Goal: Task Accomplishment & Management: Use online tool/utility

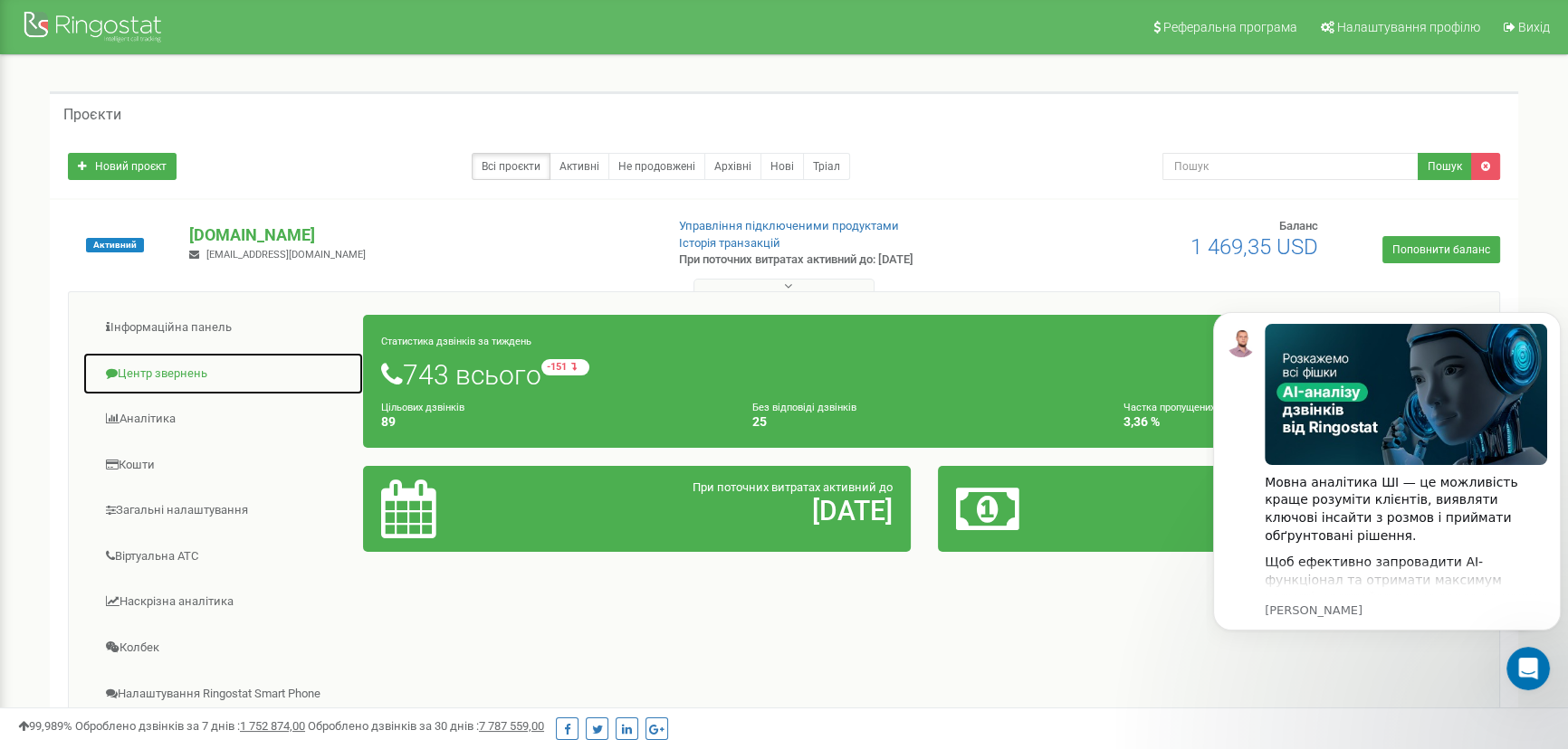
click at [188, 366] on link "Центр звернень" at bounding box center [223, 373] width 281 height 44
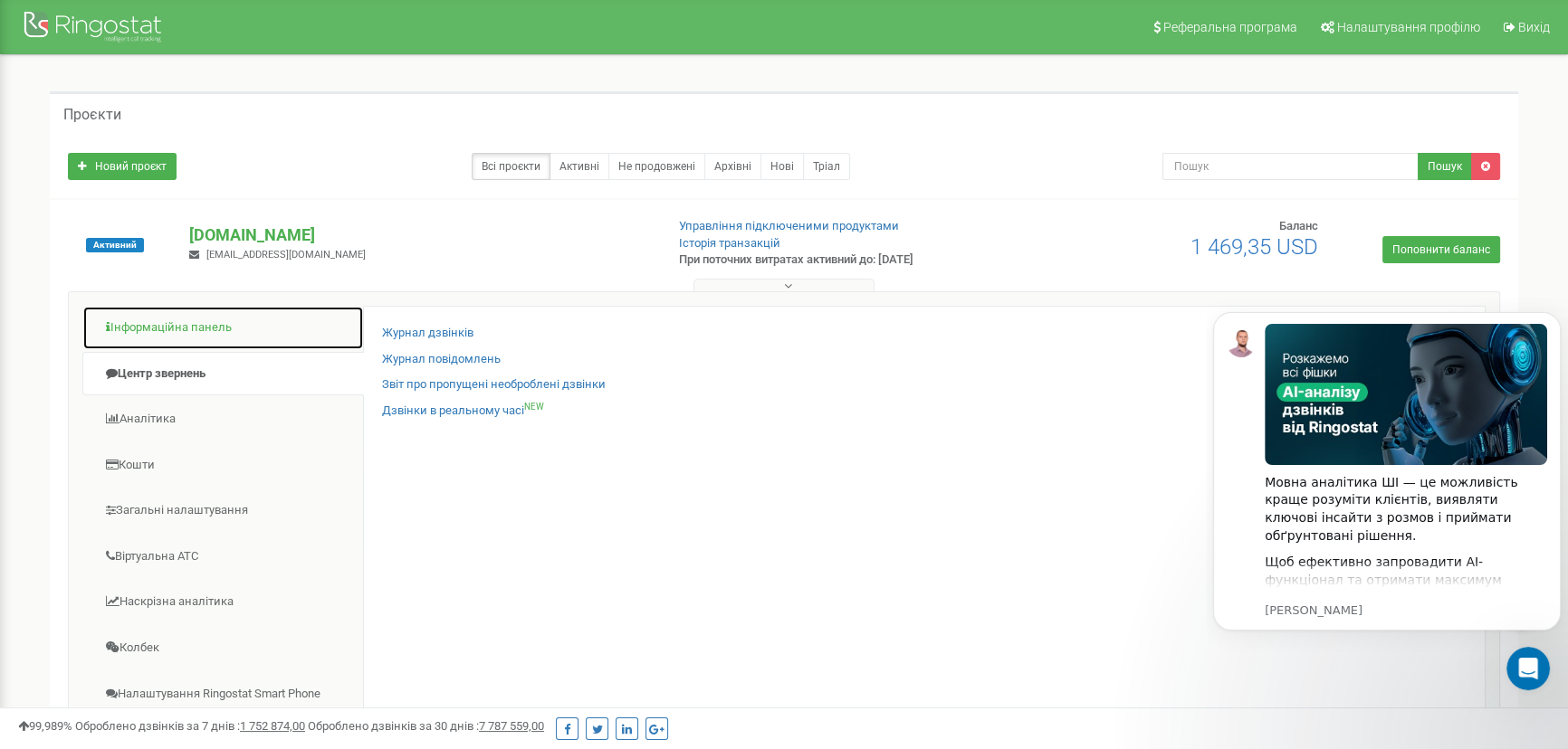
click at [191, 332] on link "Інформаційна панель" at bounding box center [223, 327] width 281 height 44
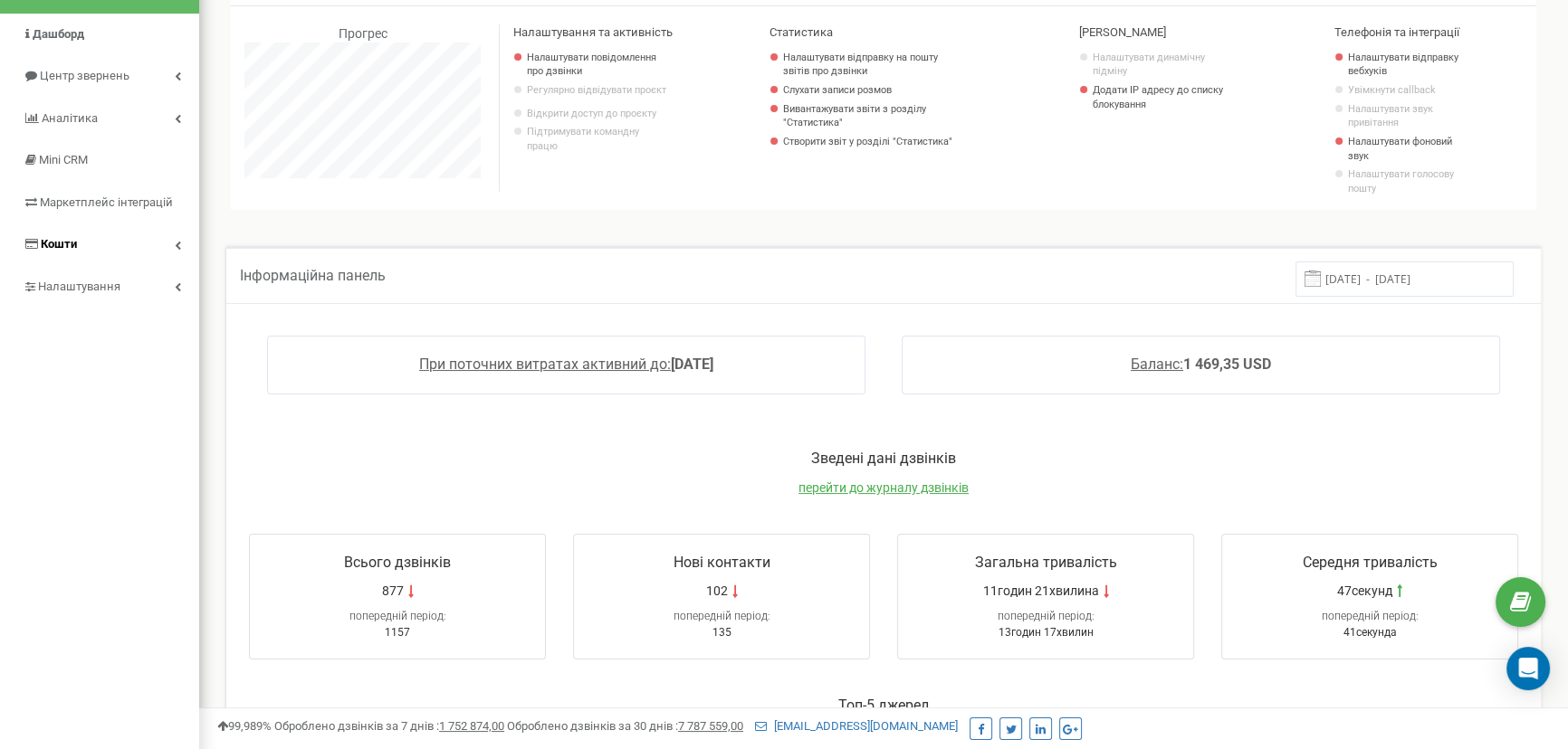
scroll to position [81, 0]
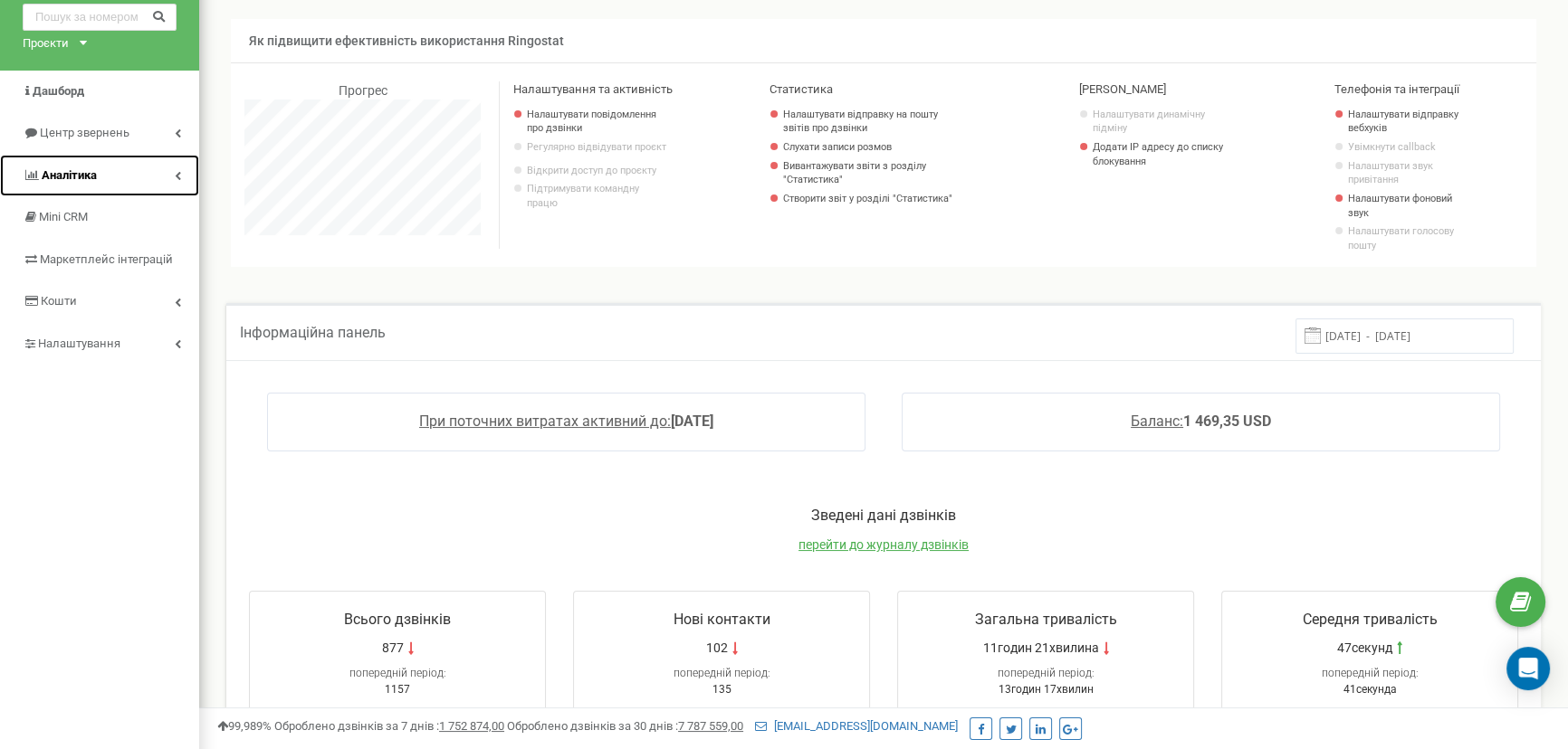
click at [87, 172] on span "Аналiтика" at bounding box center [69, 175] width 56 height 14
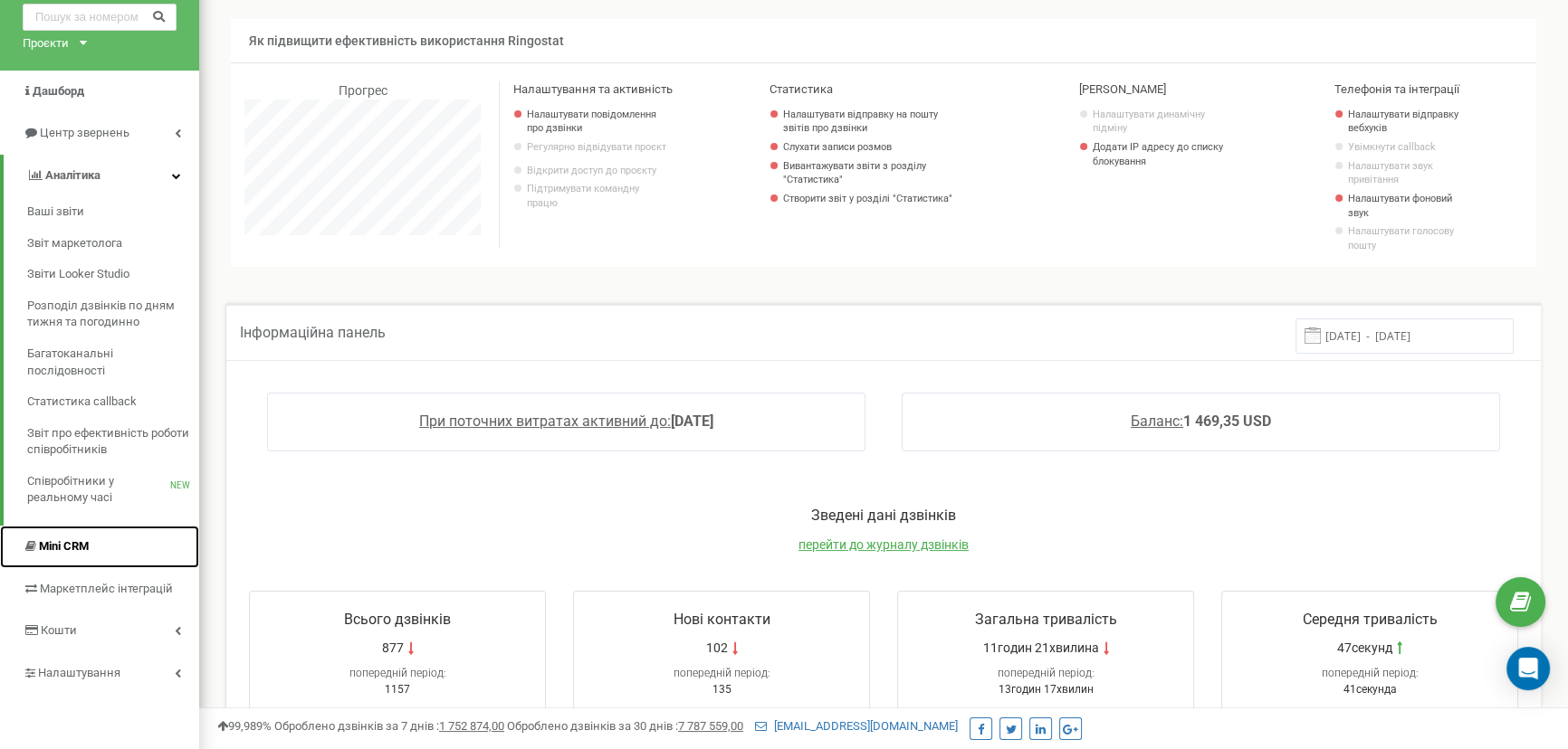
click at [96, 540] on link "Mini CRM" at bounding box center [100, 547] width 199 height 43
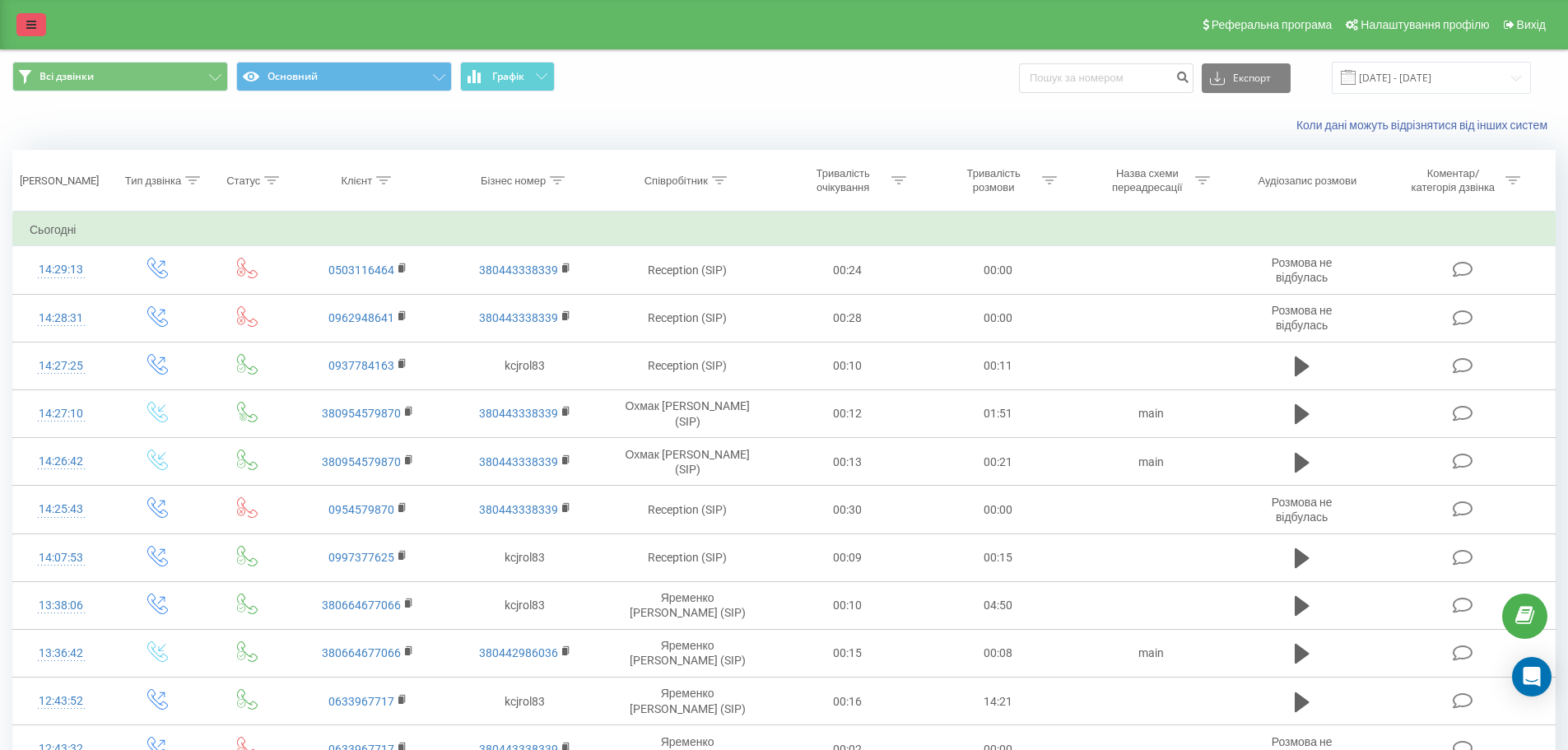
click at [21, 23] on link at bounding box center [31, 25] width 29 height 23
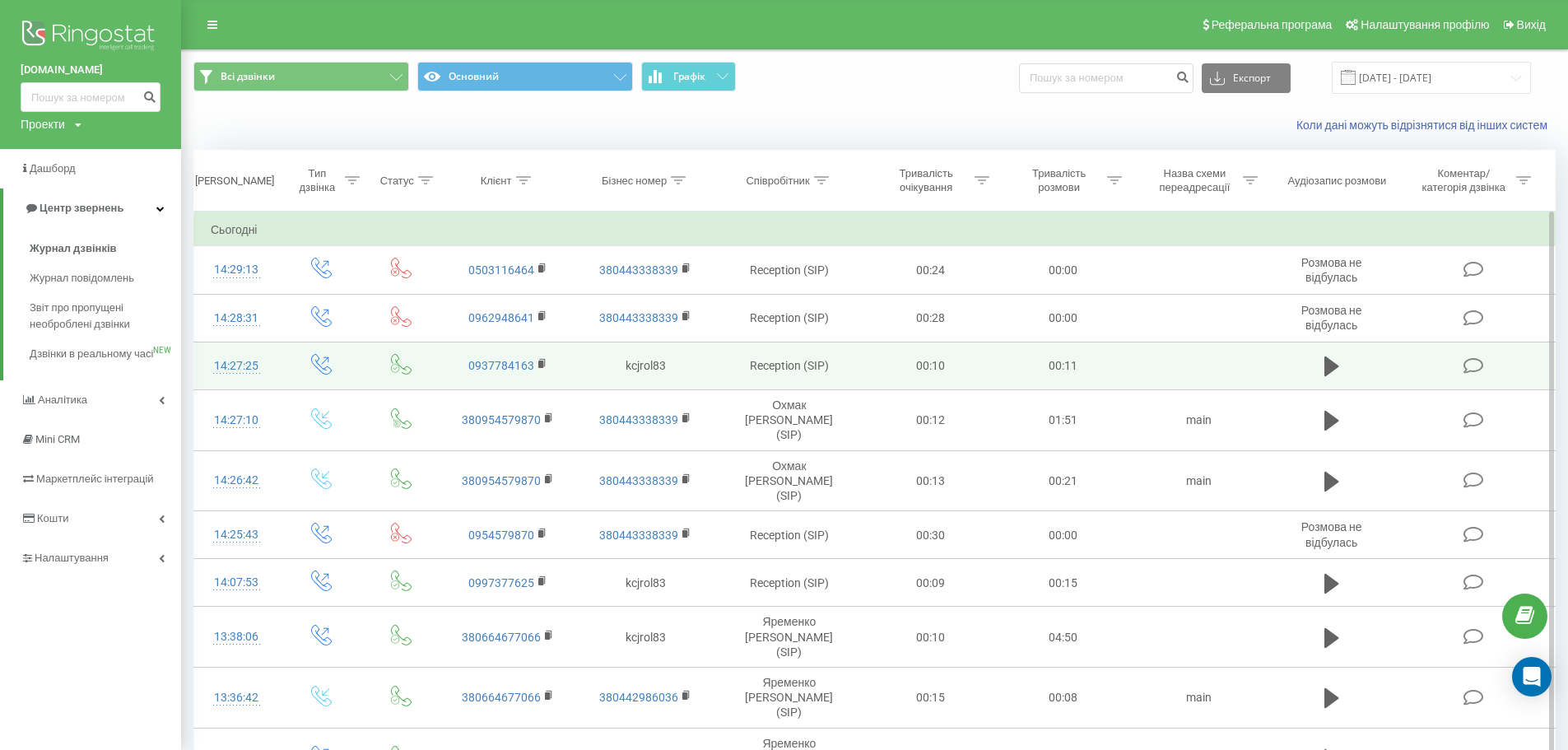
click at [1481, 364] on icon at bounding box center [1473, 365] width 20 height 17
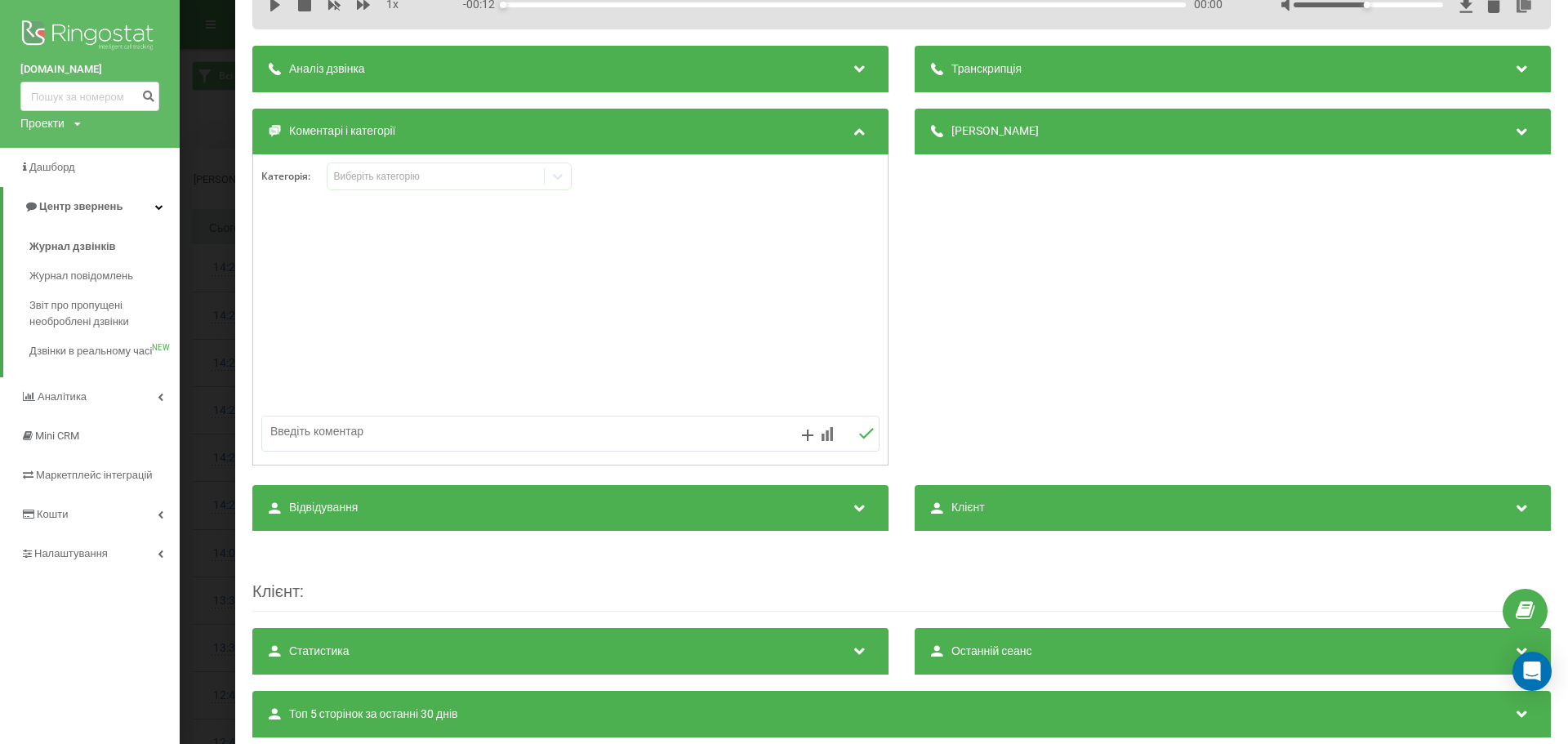
scroll to position [196, 0]
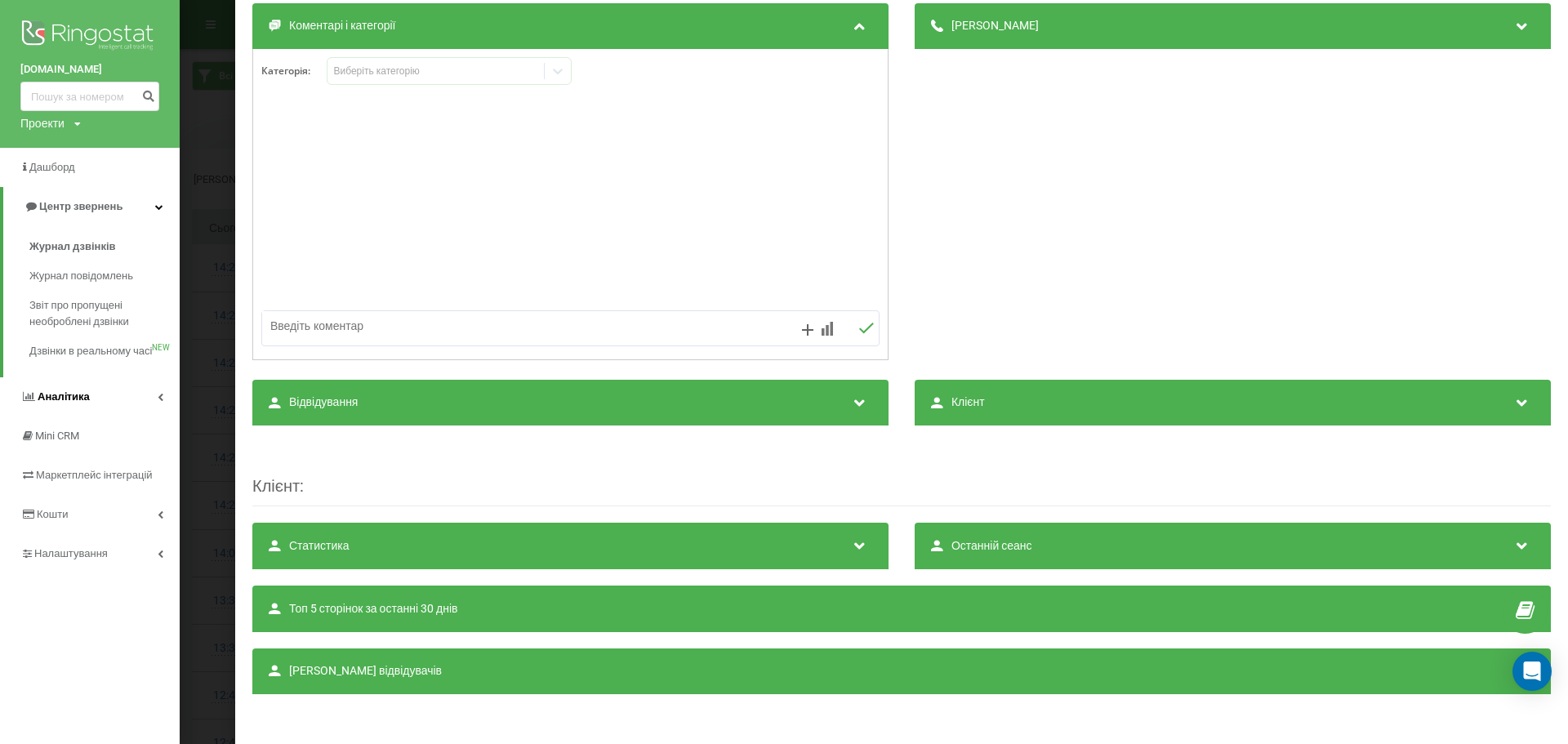
click at [78, 403] on link "Аналiтика" at bounding box center [90, 397] width 180 height 39
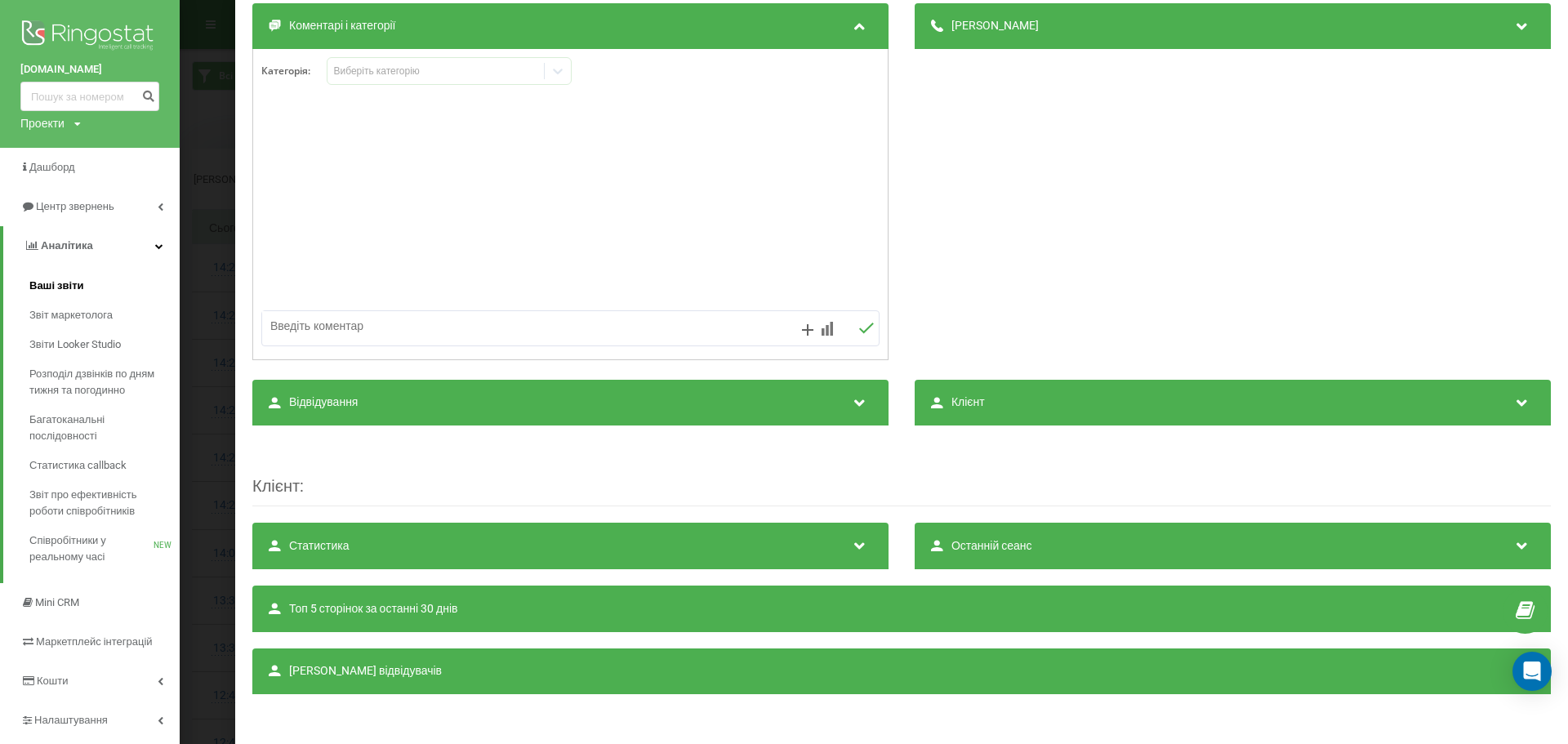
click at [84, 292] on link "Ваші звіти" at bounding box center [104, 286] width 150 height 29
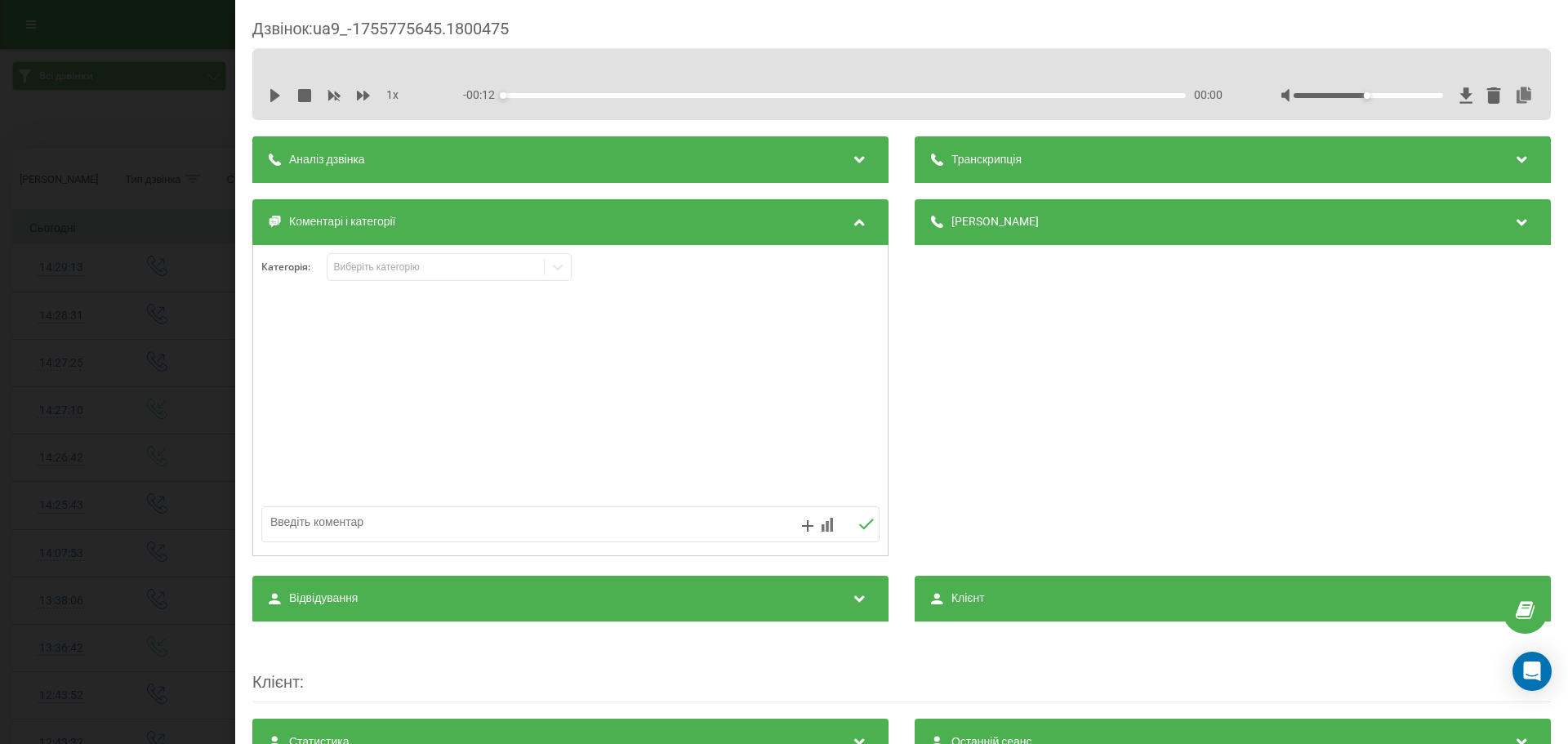
click at [192, 162] on div "Дзвінок : ua9_-1755775645.1800475 1 x - 00:12 00:00 00:00 Транскрипція Для AI-а…" at bounding box center [784, 372] width 1568 height 744
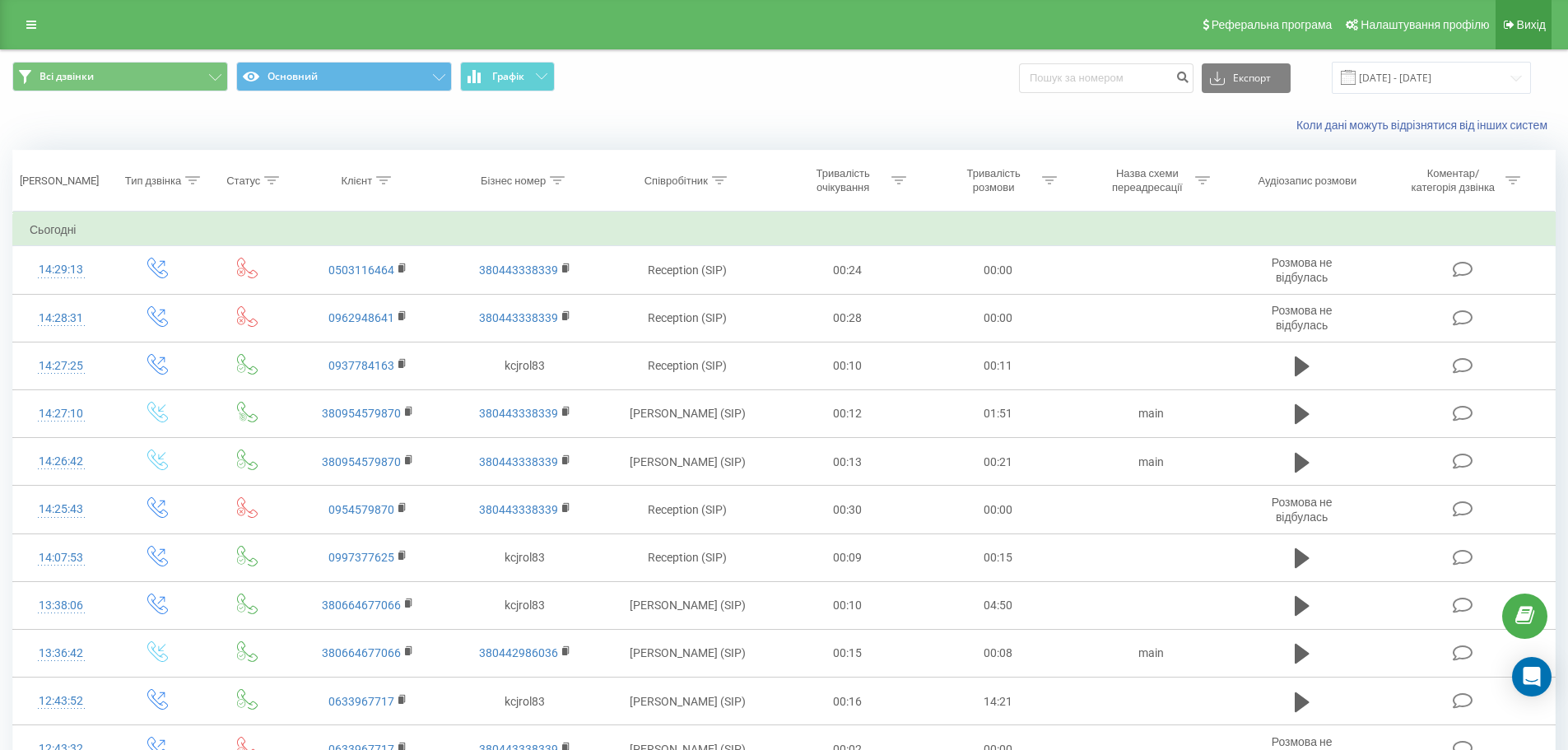
click at [1540, 21] on span "Вихід" at bounding box center [1532, 24] width 28 height 13
